Goal: Information Seeking & Learning: Learn about a topic

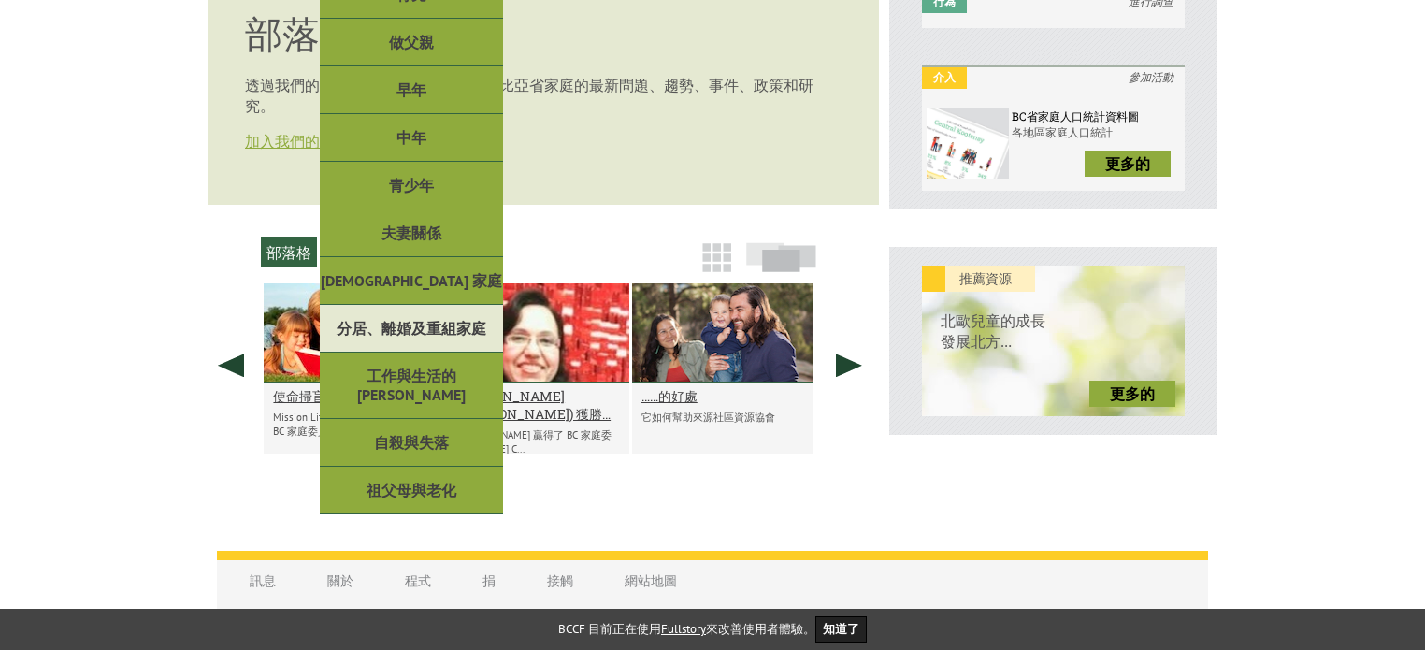
scroll to position [507, 0]
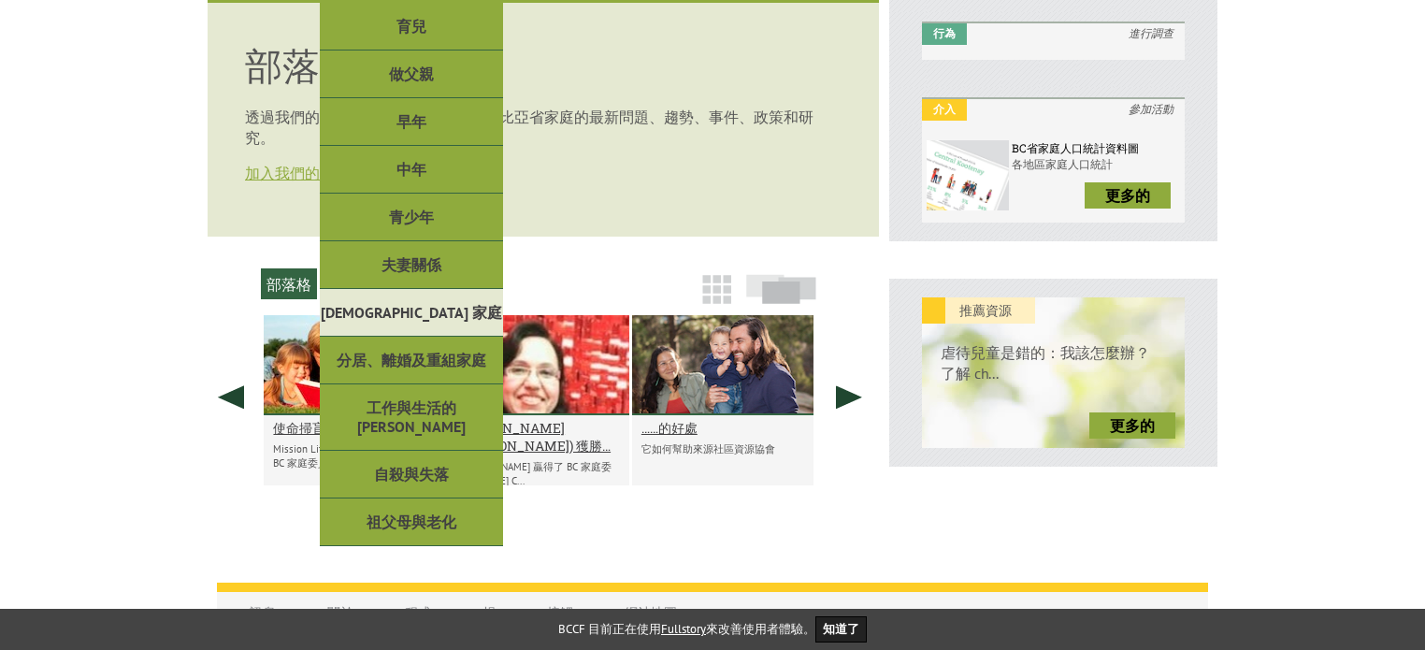
click at [412, 306] on font "[DEMOGRAPHIC_DATA] 家庭" at bounding box center [411, 312] width 181 height 19
click at [435, 305] on font "[DEMOGRAPHIC_DATA] 家庭" at bounding box center [411, 312] width 181 height 19
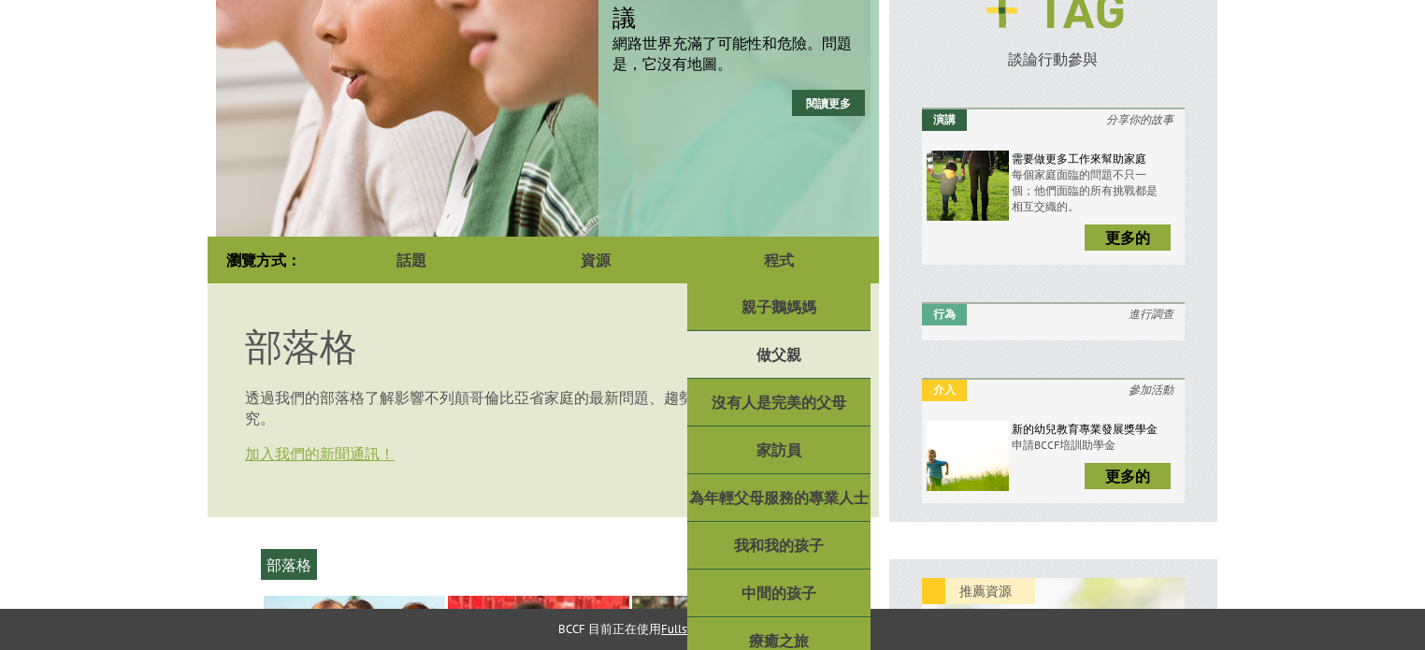
scroll to position [320, 0]
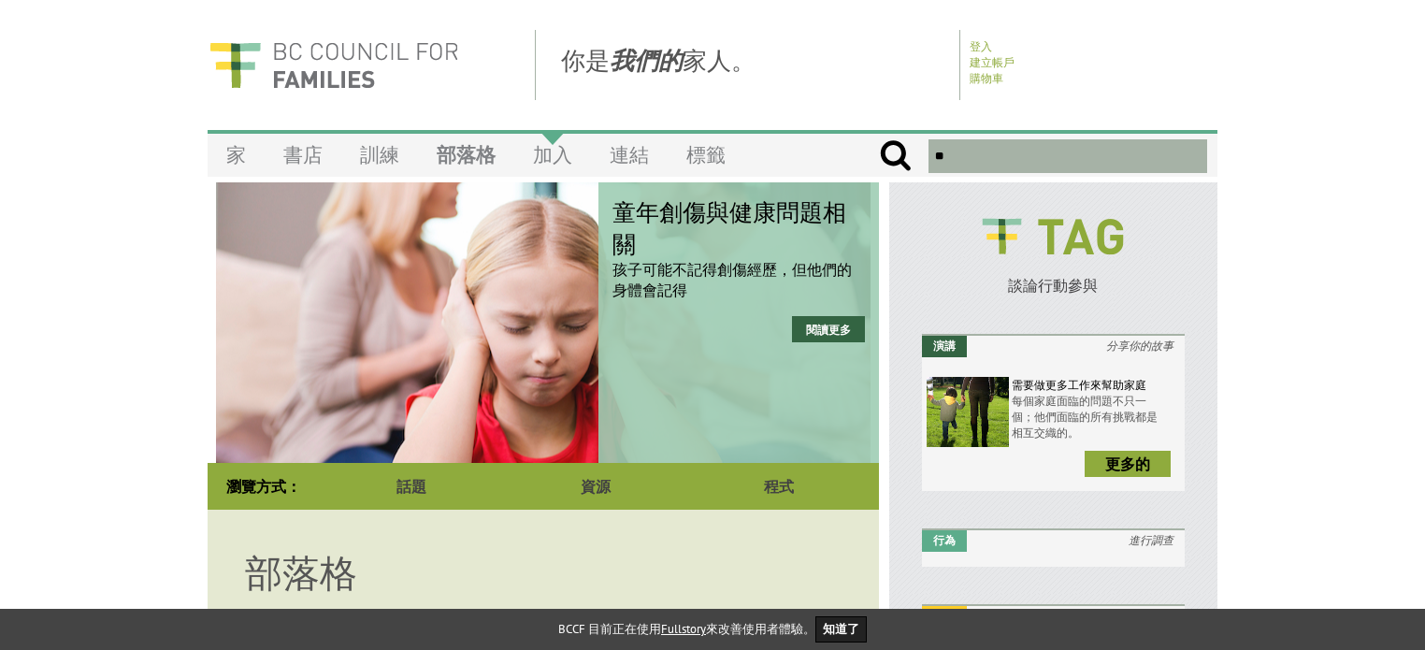
click at [542, 151] on font "加入" at bounding box center [552, 154] width 39 height 25
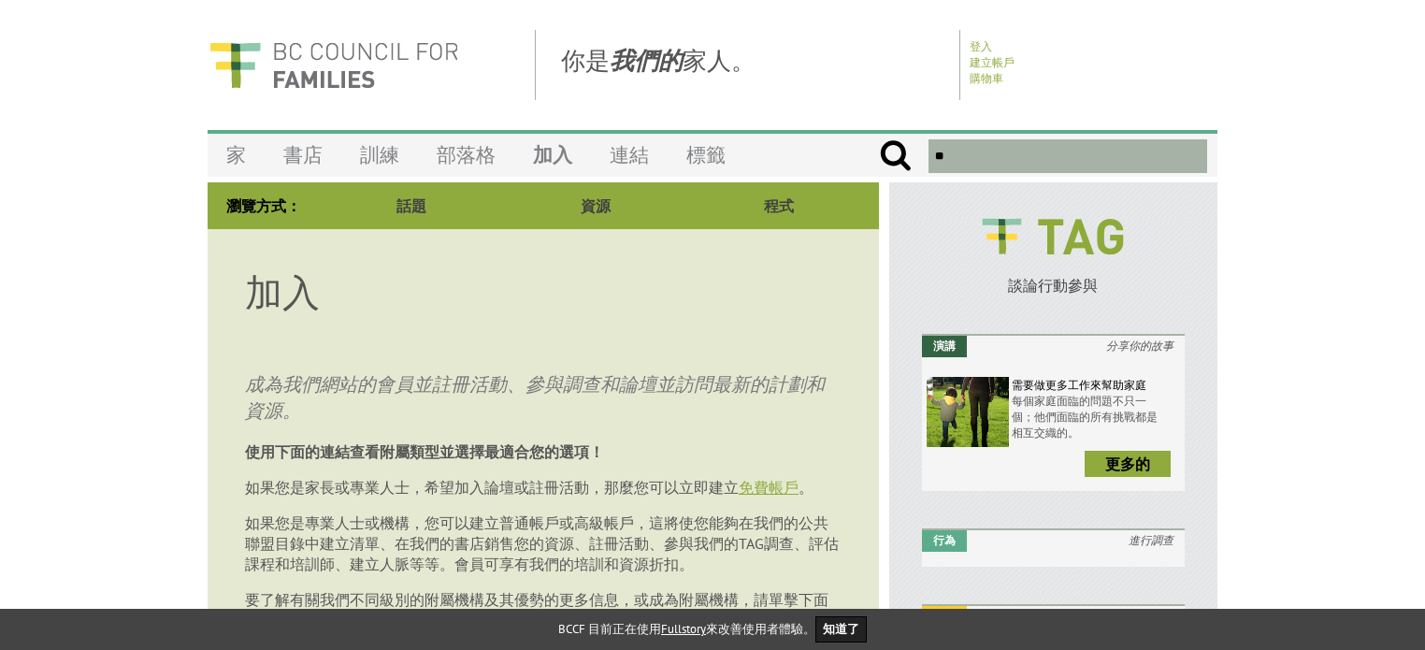
click at [441, 421] on p "成為我們網站的會員並註冊活動、參與調查和論壇並訪問最新的計劃和資源。" at bounding box center [543, 397] width 597 height 52
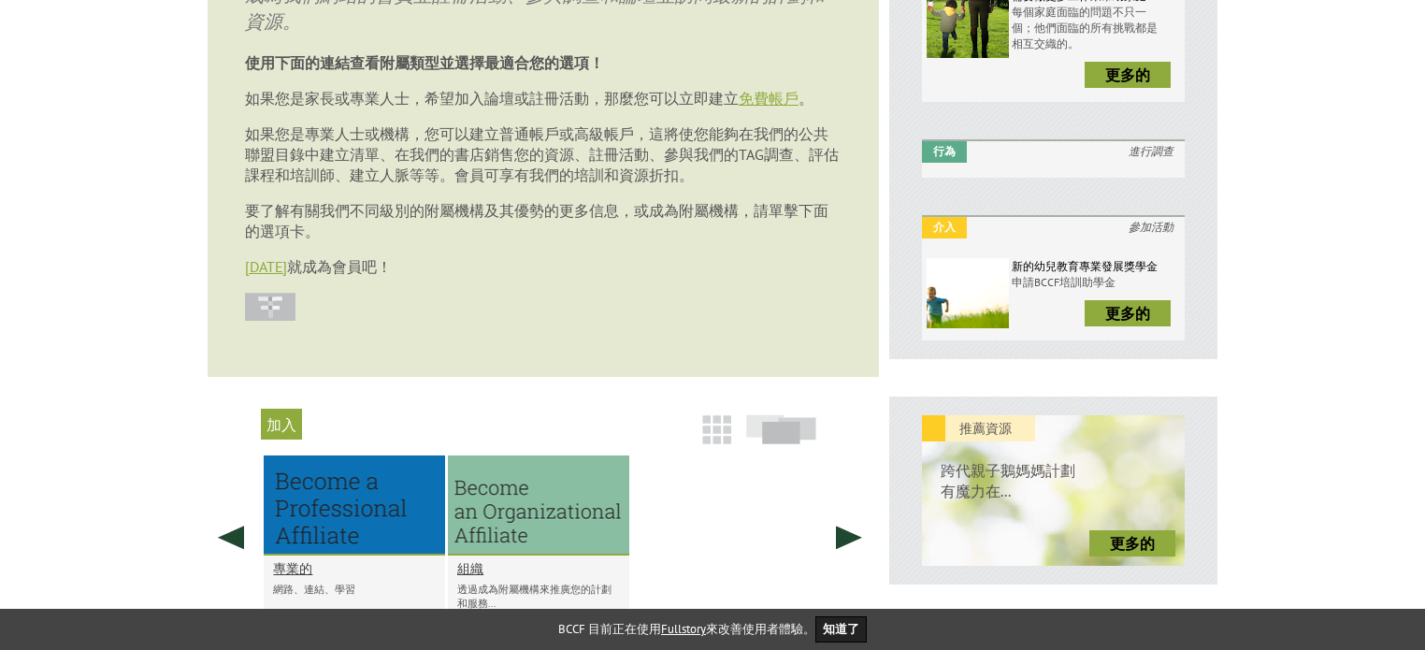
scroll to position [467, 0]
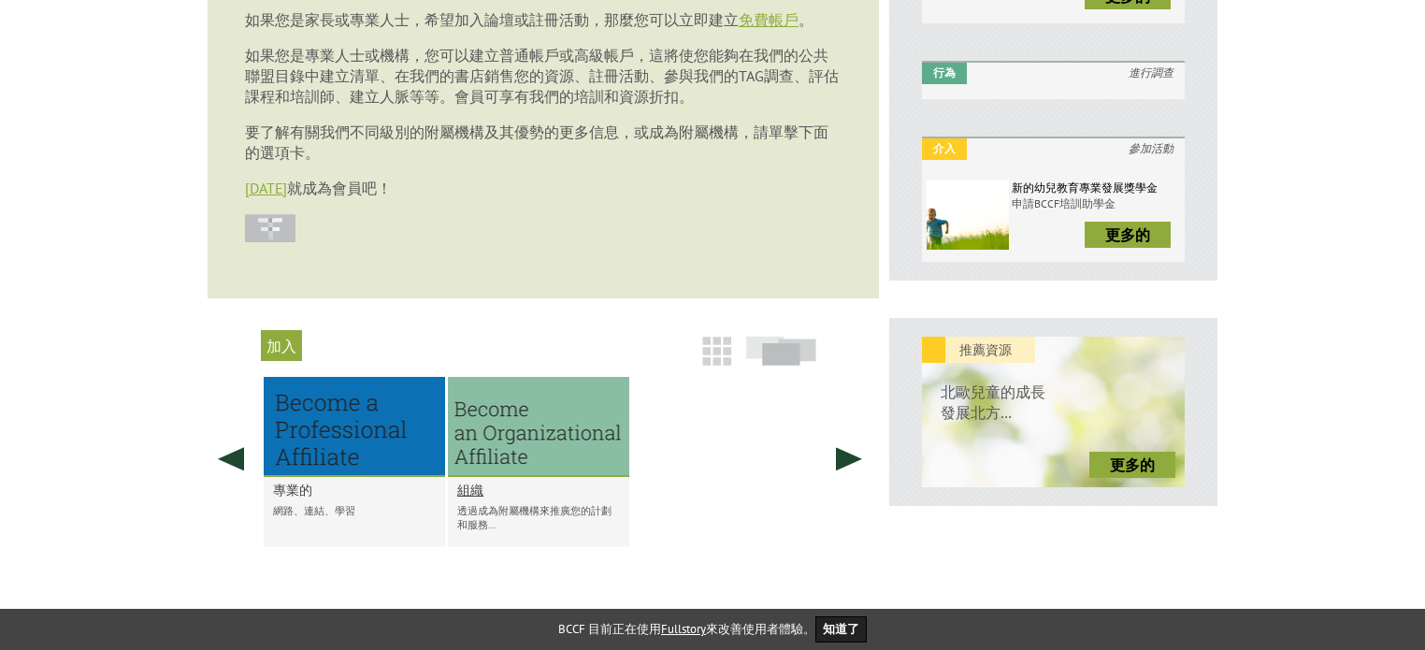
click at [309, 498] on font "專業的" at bounding box center [292, 490] width 39 height 18
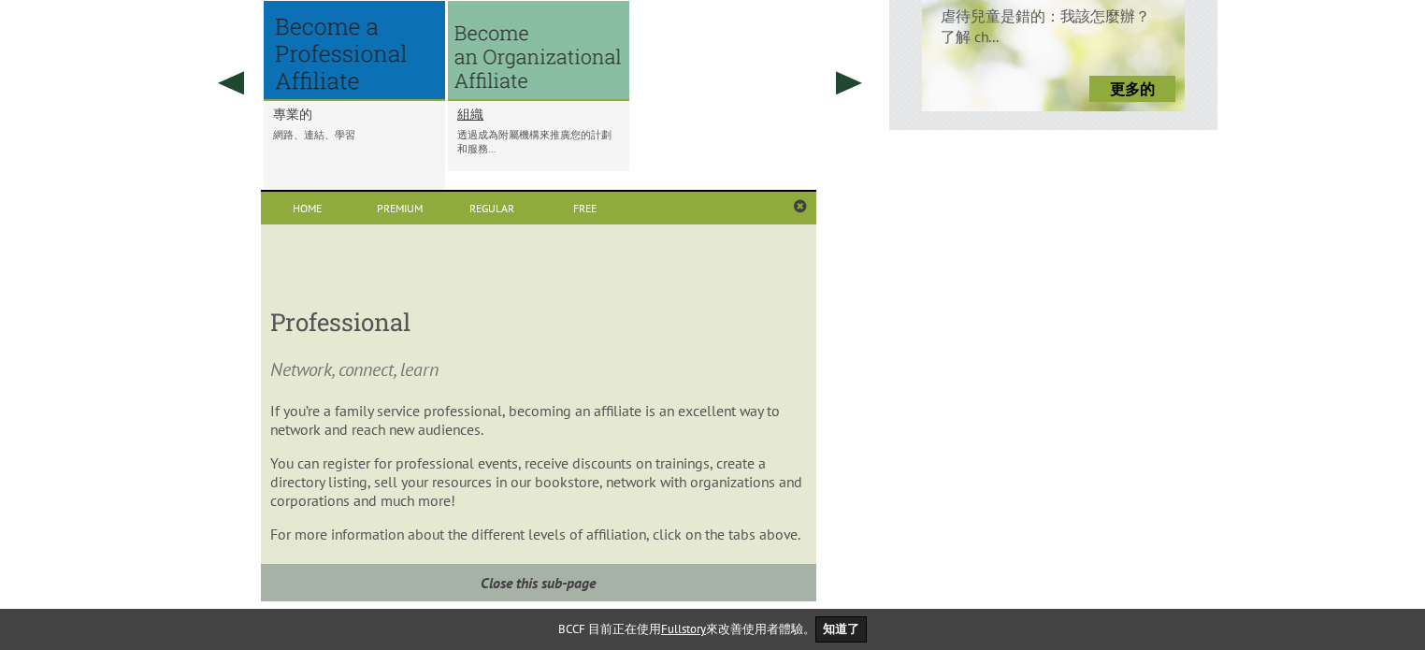
scroll to position [896, 0]
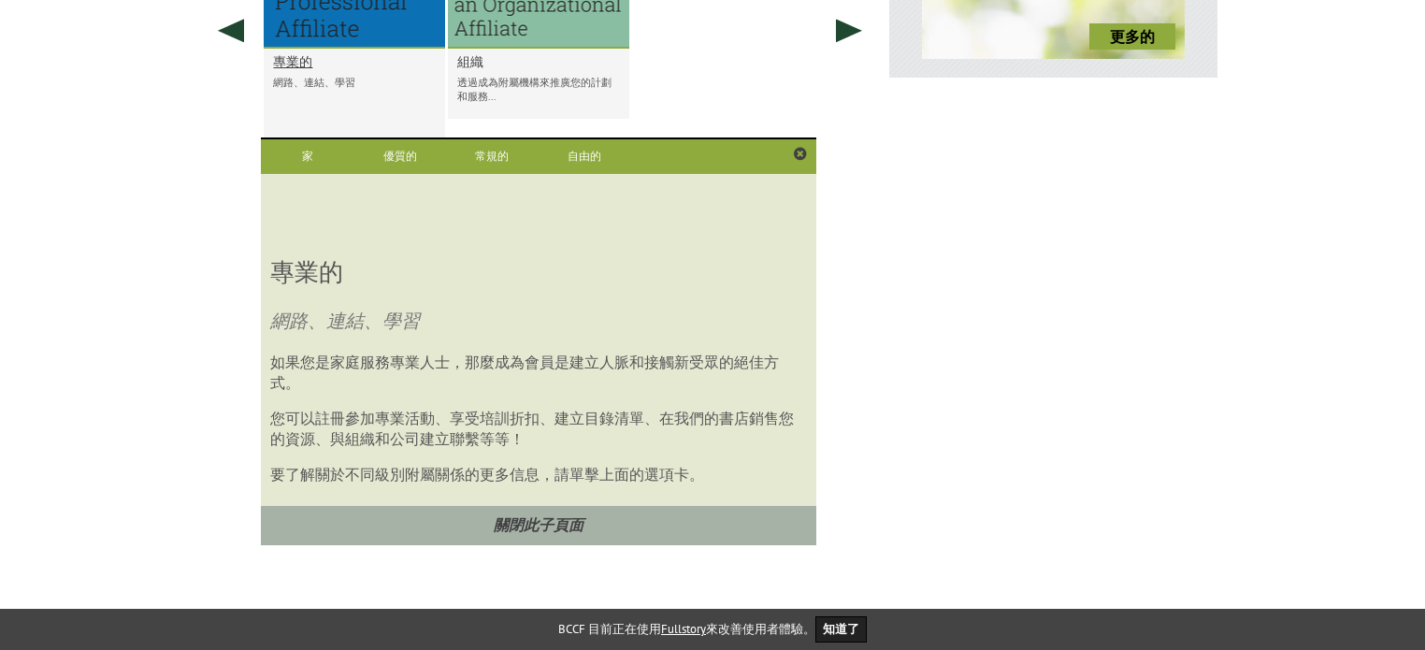
click at [482, 70] on font "組織" at bounding box center [470, 61] width 26 height 18
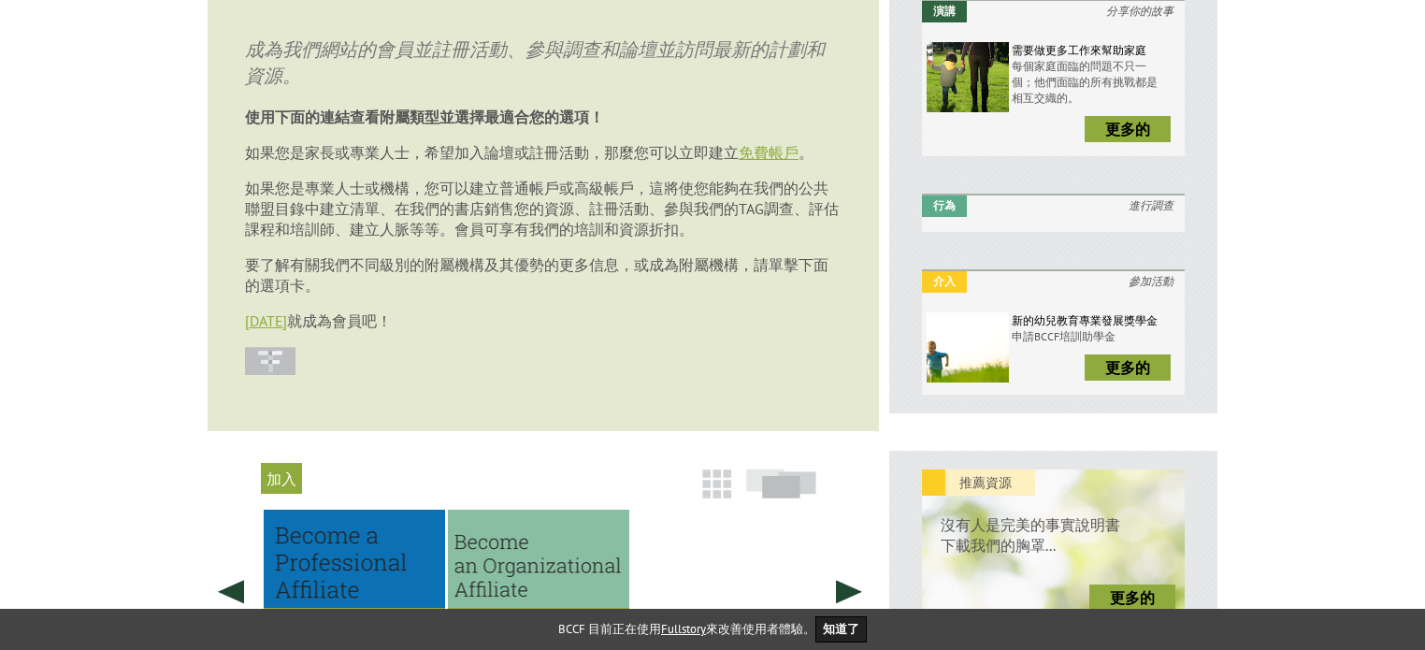
scroll to position [54, 0]
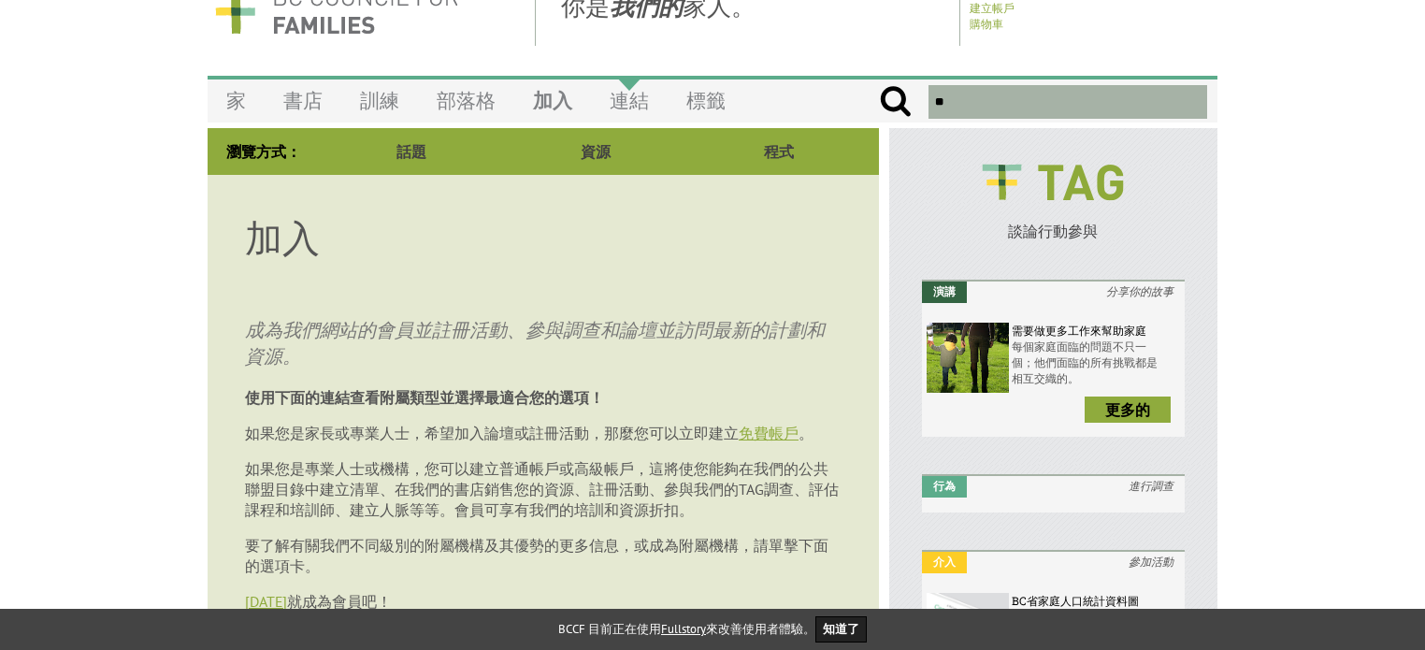
click at [609, 103] on link "連結" at bounding box center [629, 101] width 77 height 44
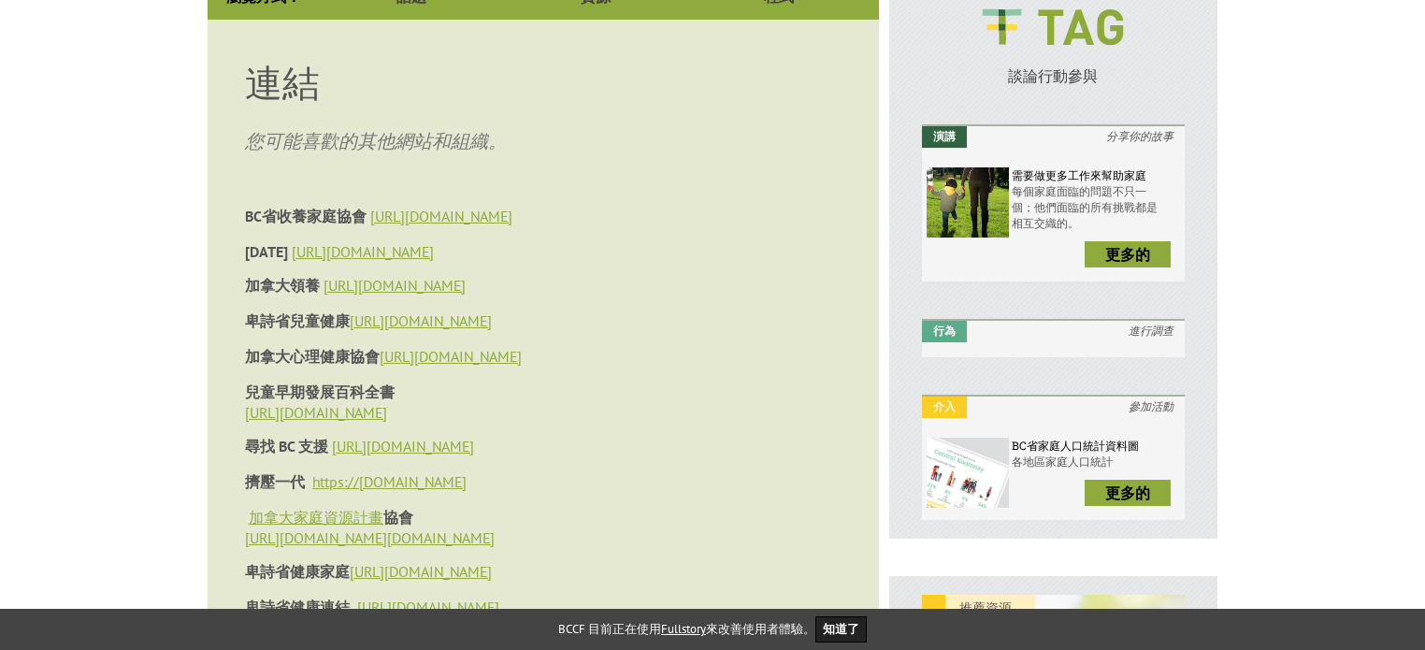
scroll to position [93, 0]
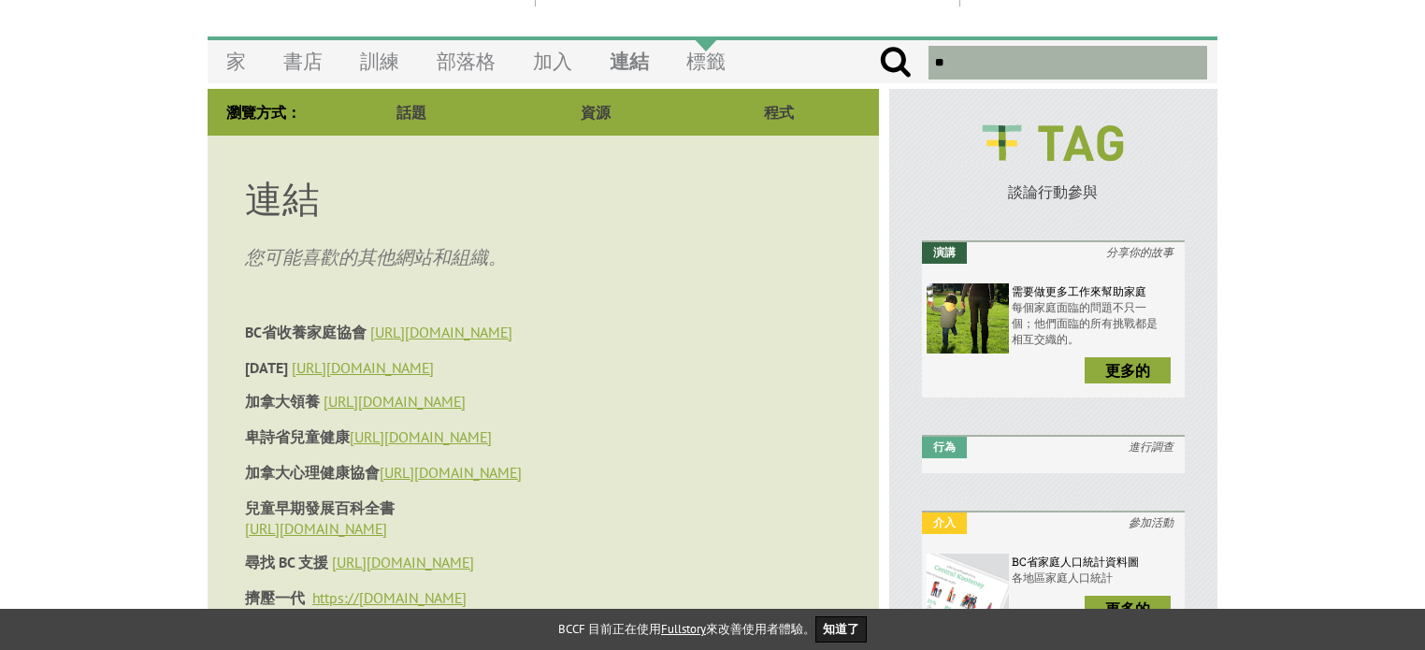
click at [707, 59] on font "標籤" at bounding box center [705, 61] width 39 height 25
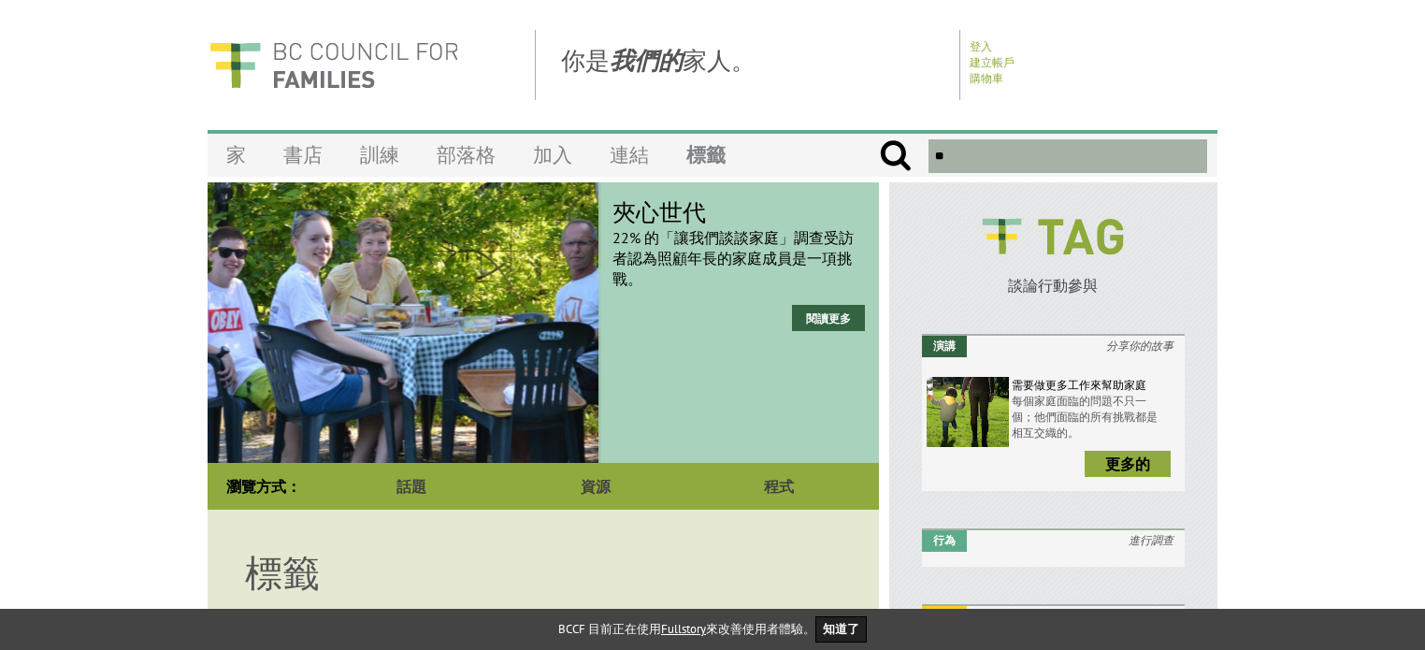
scroll to position [280, 0]
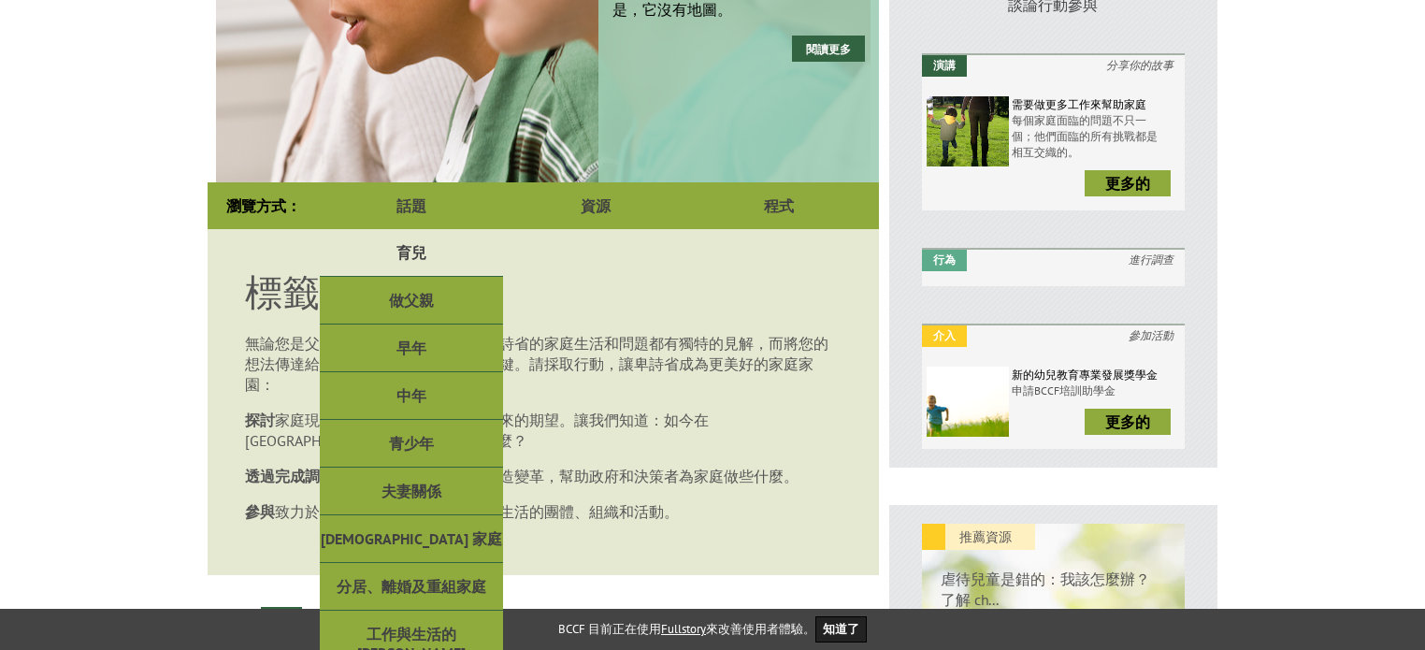
click at [415, 240] on link "育兒" at bounding box center [411, 253] width 183 height 48
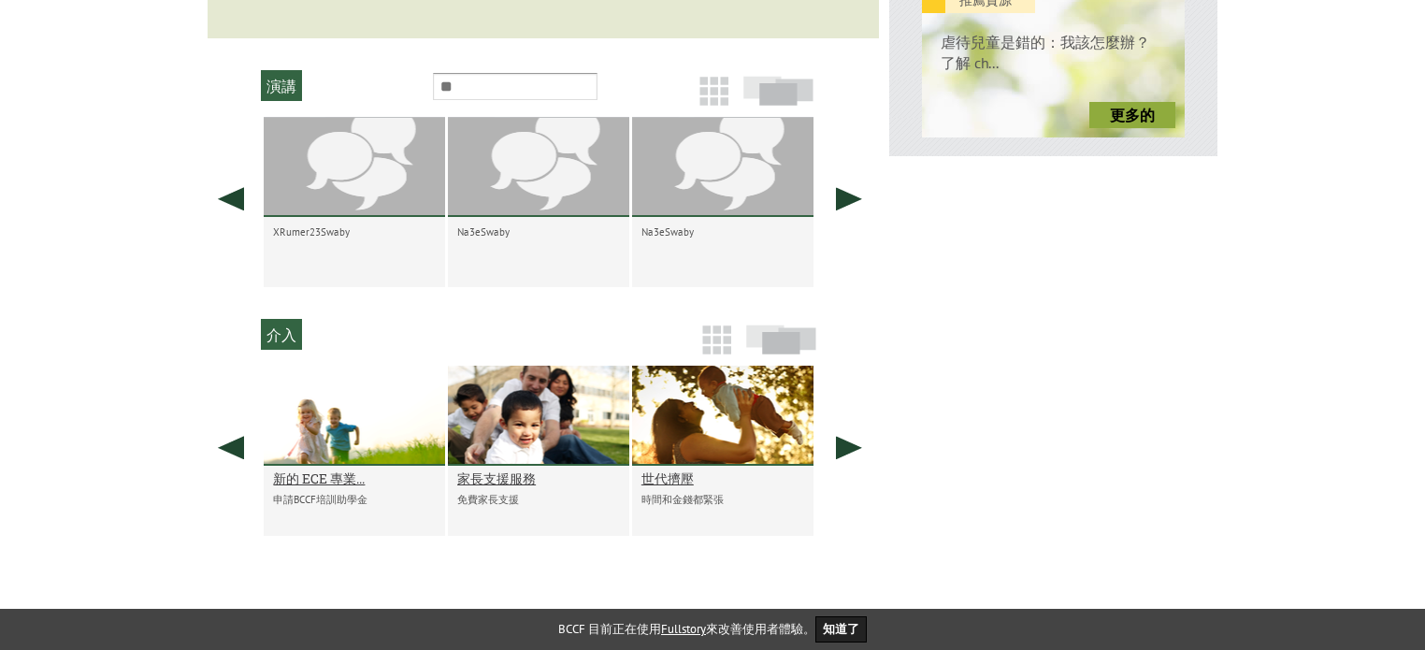
scroll to position [841, 0]
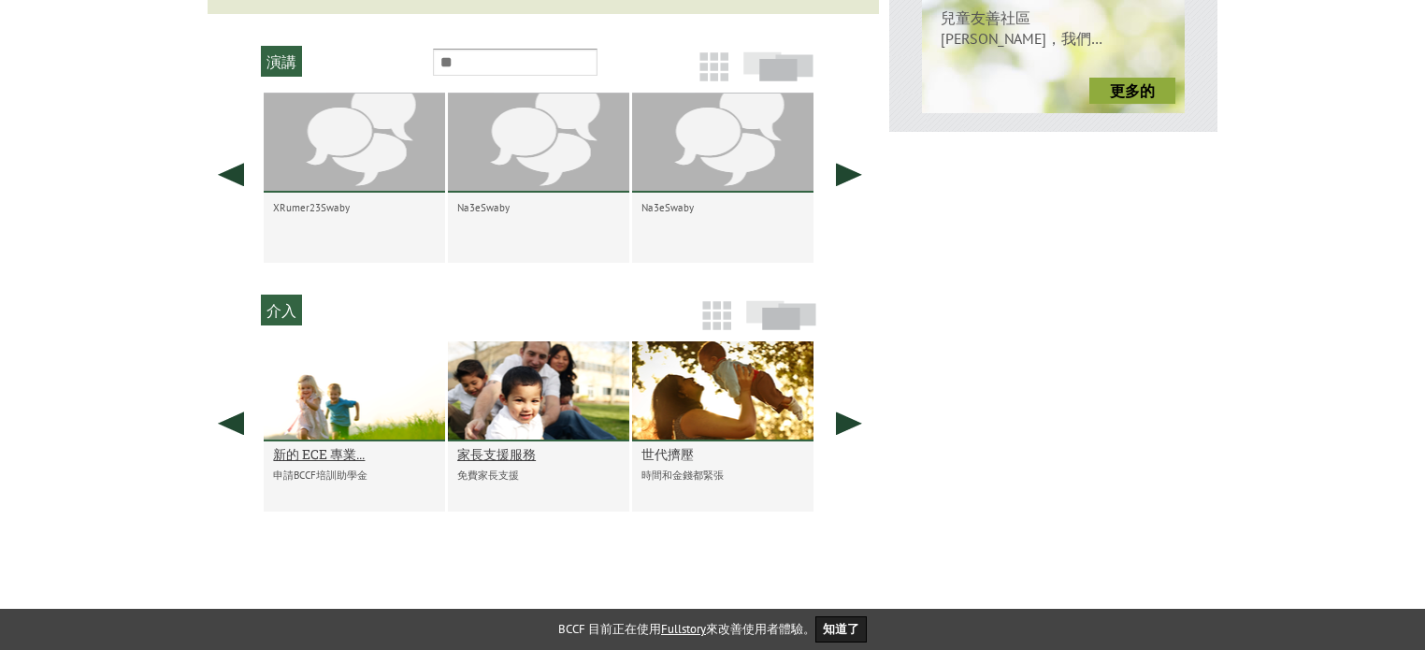
click at [668, 463] on font "世代擠壓" at bounding box center [667, 454] width 52 height 18
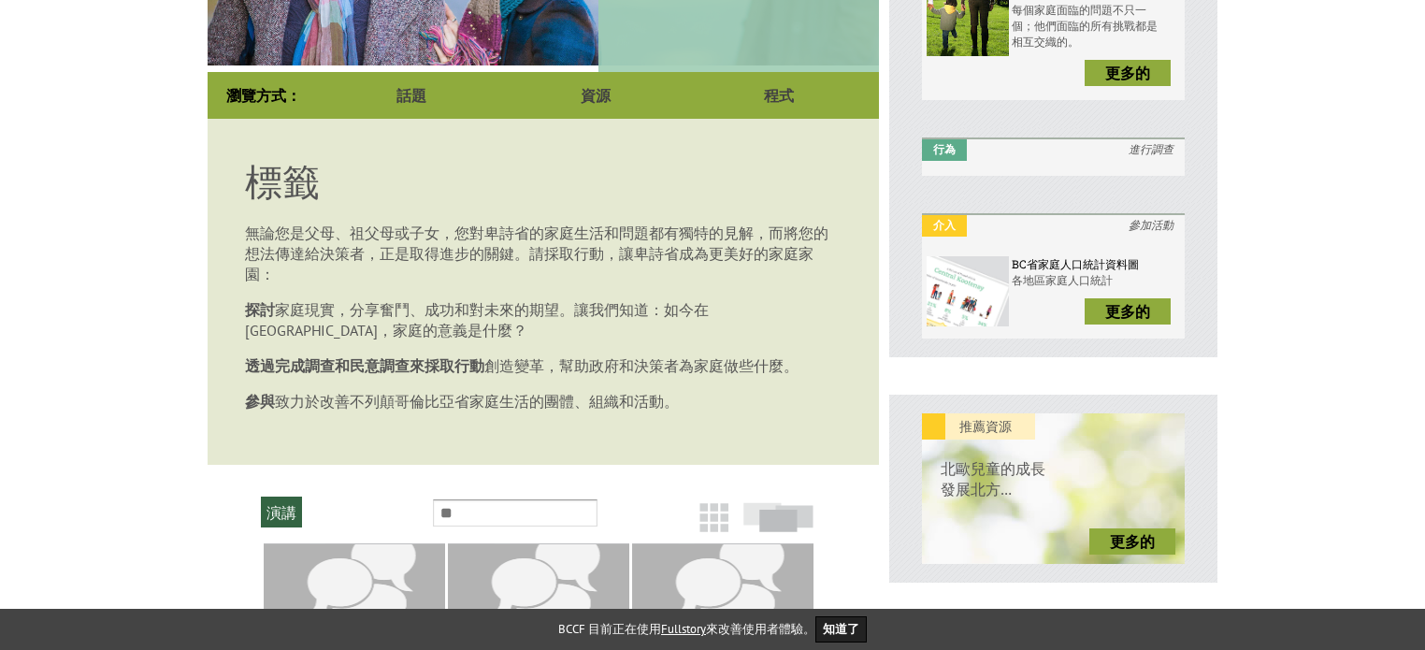
scroll to position [17, 0]
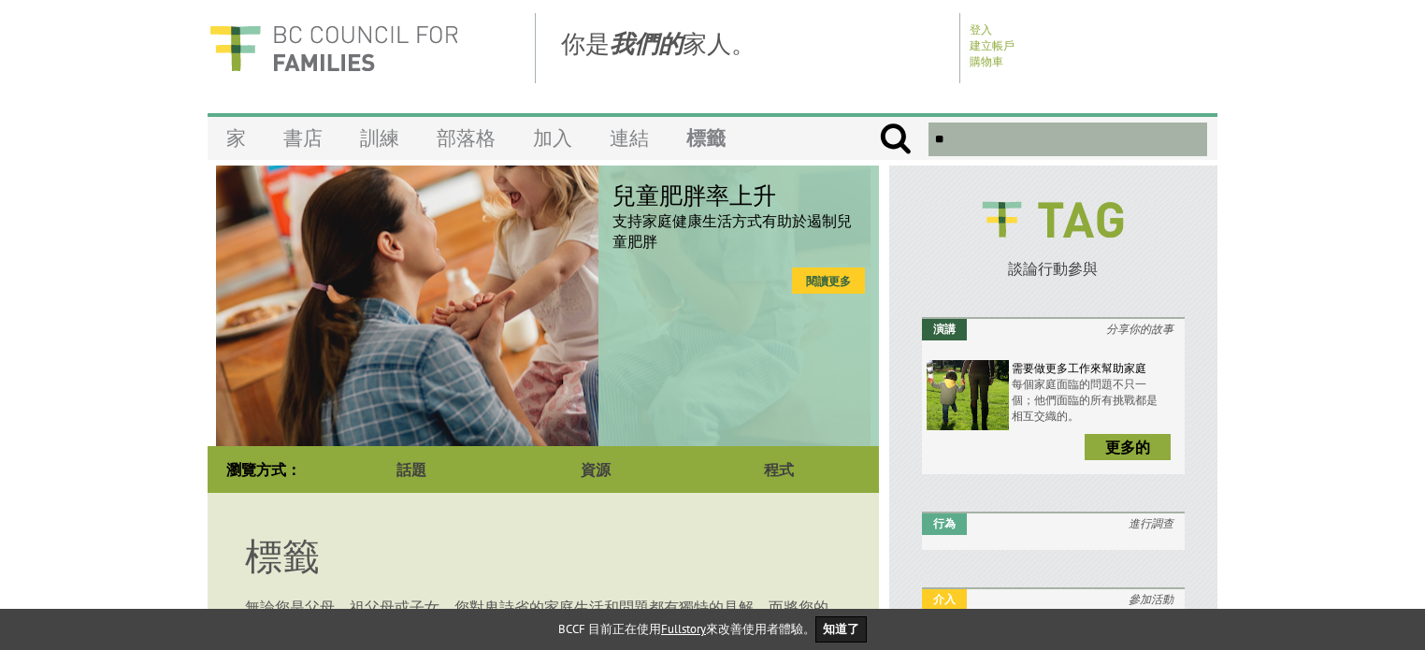
click at [834, 276] on link "閱讀更多" at bounding box center [828, 280] width 73 height 26
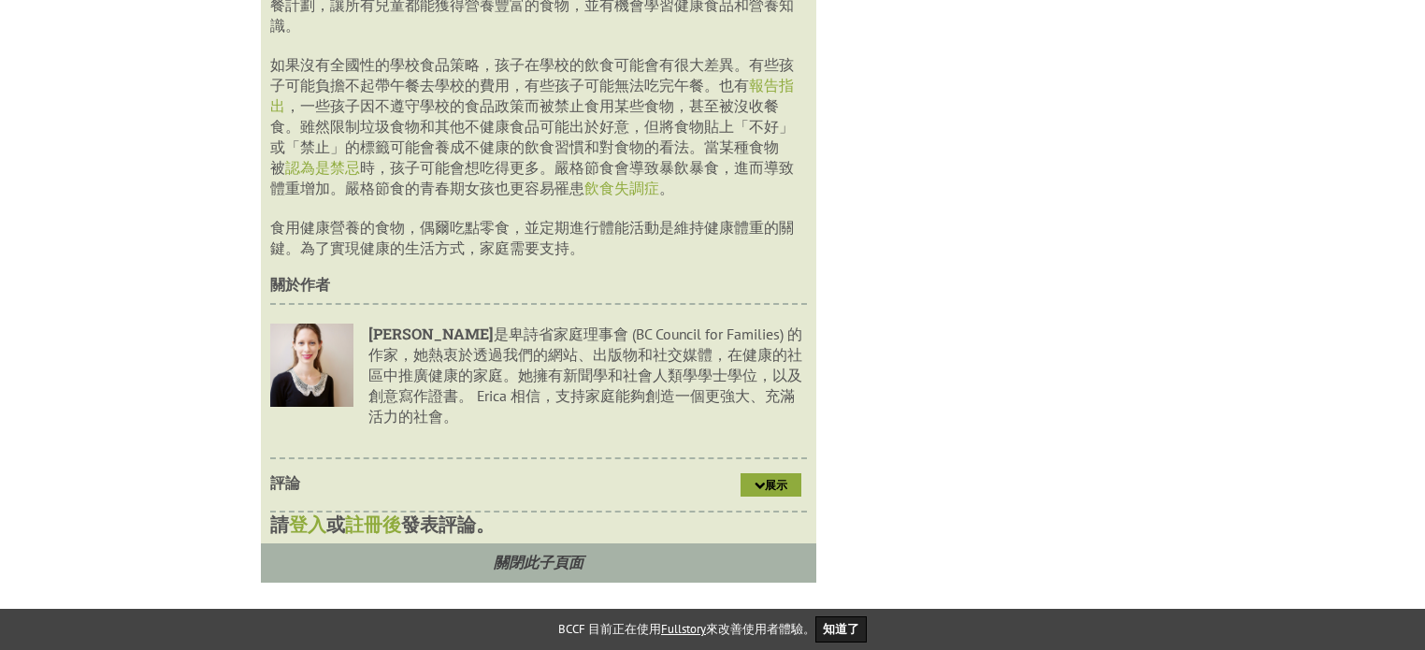
scroll to position [2164, 0]
